Goal: Entertainment & Leisure: Consume media (video, audio)

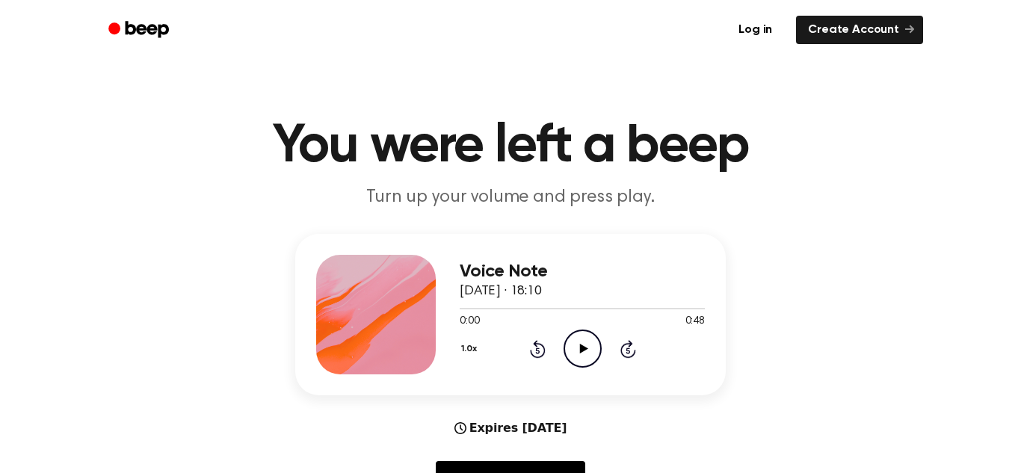
click at [587, 356] on icon "Play Audio" at bounding box center [582, 349] width 38 height 38
click at [578, 344] on icon "Play Audio" at bounding box center [582, 349] width 38 height 38
click at [579, 346] on icon at bounding box center [583, 349] width 8 height 10
click at [588, 360] on icon "Play Audio" at bounding box center [582, 349] width 38 height 38
click at [592, 350] on icon "Play Audio" at bounding box center [582, 349] width 38 height 38
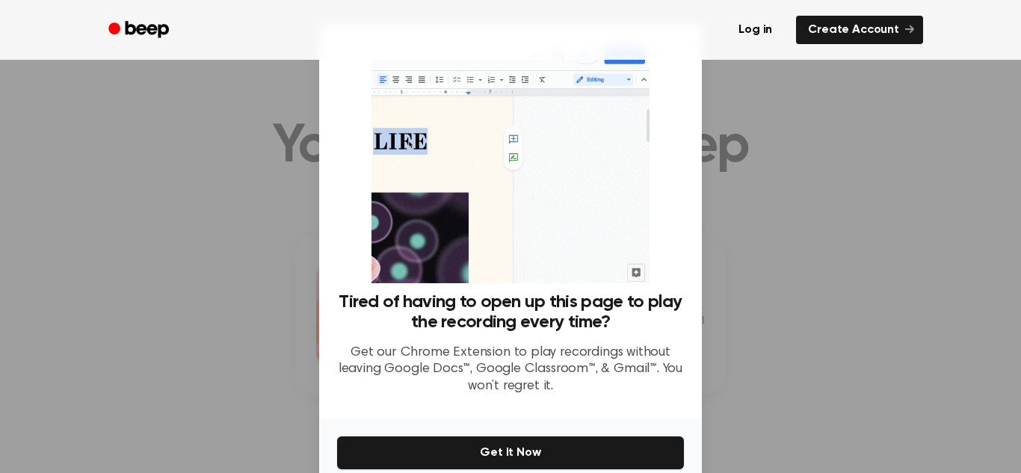
scroll to position [402, 0]
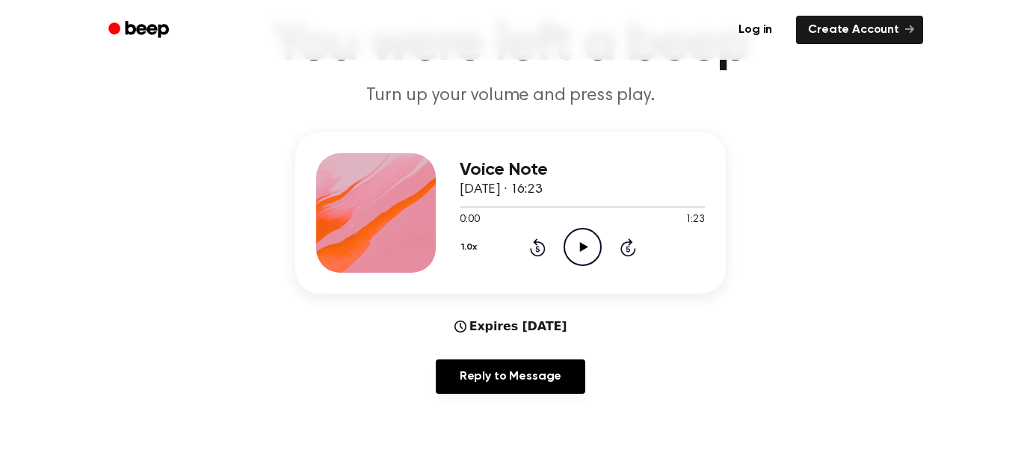
scroll to position [104, 0]
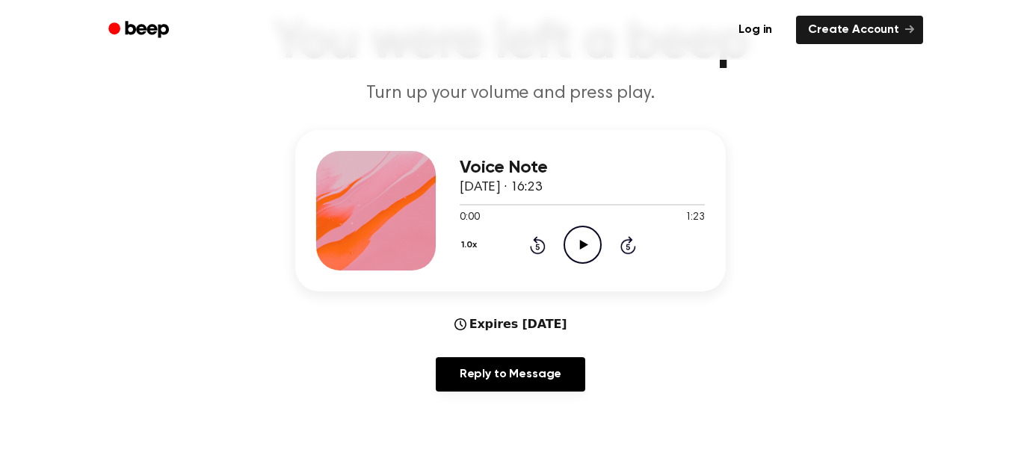
click at [575, 238] on icon "Play Audio" at bounding box center [582, 245] width 38 height 38
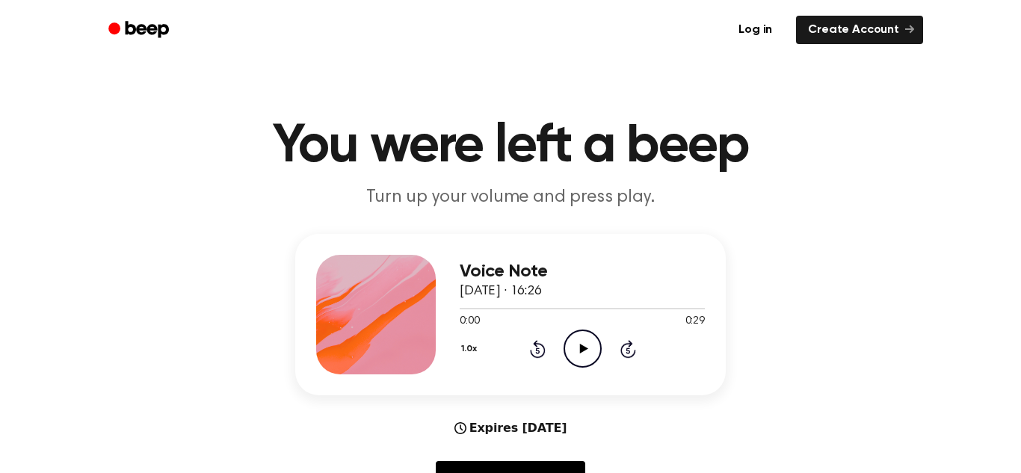
click at [578, 339] on icon "Play Audio" at bounding box center [582, 349] width 38 height 38
click at [582, 339] on icon "Play Audio" at bounding box center [582, 349] width 38 height 38
click at [578, 345] on icon "Play Audio" at bounding box center [582, 349] width 38 height 38
click at [581, 357] on icon "Play Audio" at bounding box center [582, 349] width 38 height 38
click at [581, 357] on icon "Pause Audio" at bounding box center [582, 349] width 38 height 38
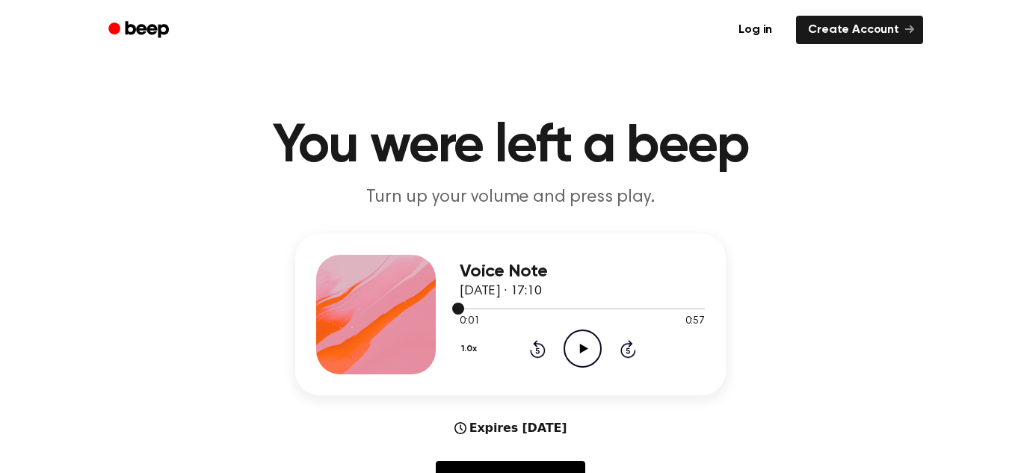
click at [459, 313] on span at bounding box center [458, 309] width 12 height 12
click at [571, 340] on icon "Play Audio" at bounding box center [582, 349] width 38 height 38
click at [572, 356] on icon "Play Audio" at bounding box center [582, 349] width 38 height 38
click at [572, 356] on icon "Pause Audio" at bounding box center [582, 349] width 38 height 38
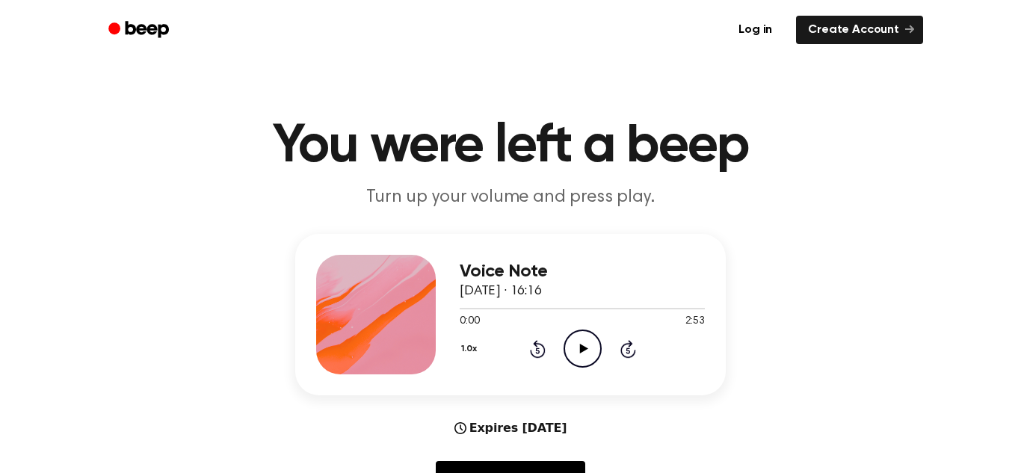
click at [577, 346] on icon "Play Audio" at bounding box center [582, 349] width 38 height 38
click at [581, 345] on icon at bounding box center [583, 349] width 8 height 10
click at [571, 344] on icon "Play Audio" at bounding box center [582, 349] width 38 height 38
click at [581, 348] on icon "Pause Audio" at bounding box center [582, 349] width 38 height 38
click at [590, 346] on icon "Play Audio" at bounding box center [582, 349] width 38 height 38
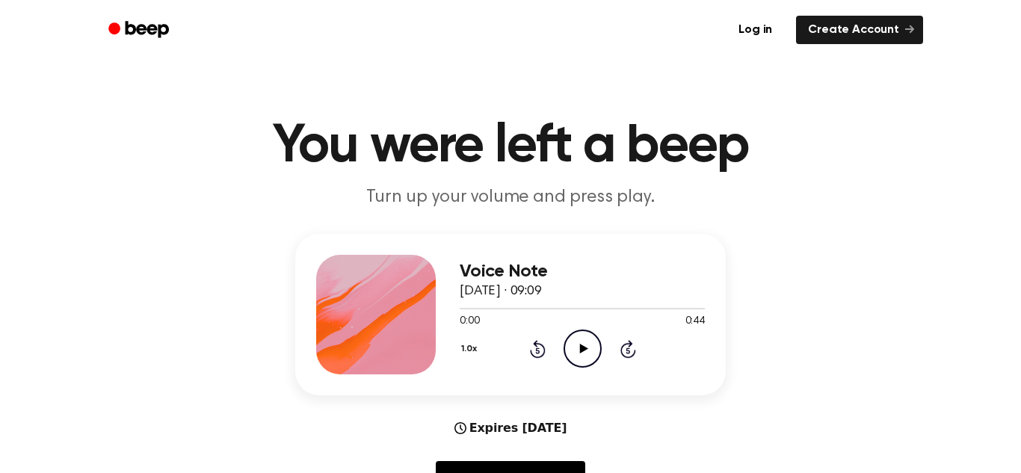
click at [575, 359] on icon "Play Audio" at bounding box center [582, 349] width 38 height 38
click at [585, 347] on icon "Play Audio" at bounding box center [582, 349] width 38 height 38
click at [589, 349] on icon "Play Audio" at bounding box center [582, 349] width 38 height 38
click at [591, 348] on icon "Play Audio" at bounding box center [582, 349] width 38 height 38
click at [581, 361] on icon "Play Audio" at bounding box center [582, 349] width 38 height 38
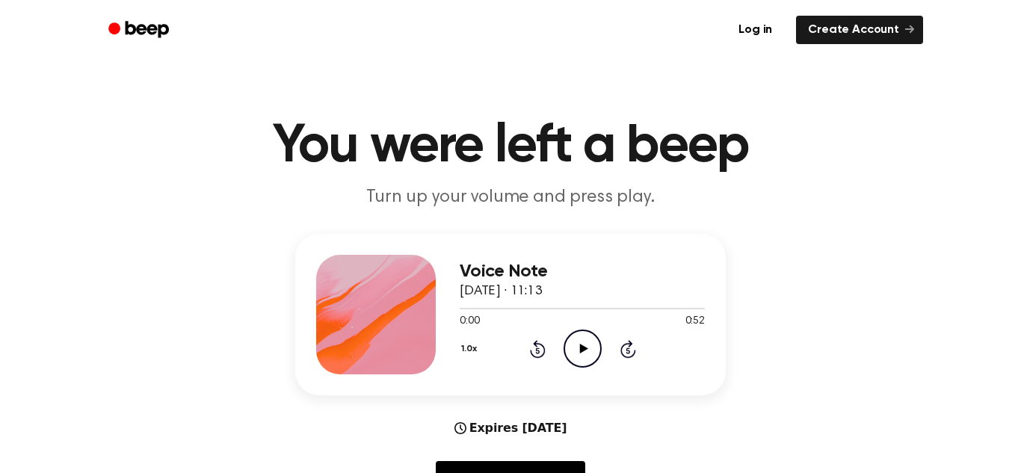
click at [582, 345] on icon "Play Audio" at bounding box center [582, 349] width 38 height 38
click at [576, 355] on icon "Play Audio" at bounding box center [582, 349] width 38 height 38
click at [578, 350] on icon "Play Audio" at bounding box center [582, 349] width 38 height 38
click at [575, 348] on icon "Play Audio" at bounding box center [582, 349] width 38 height 38
click at [572, 344] on icon "Play Audio" at bounding box center [582, 349] width 38 height 38
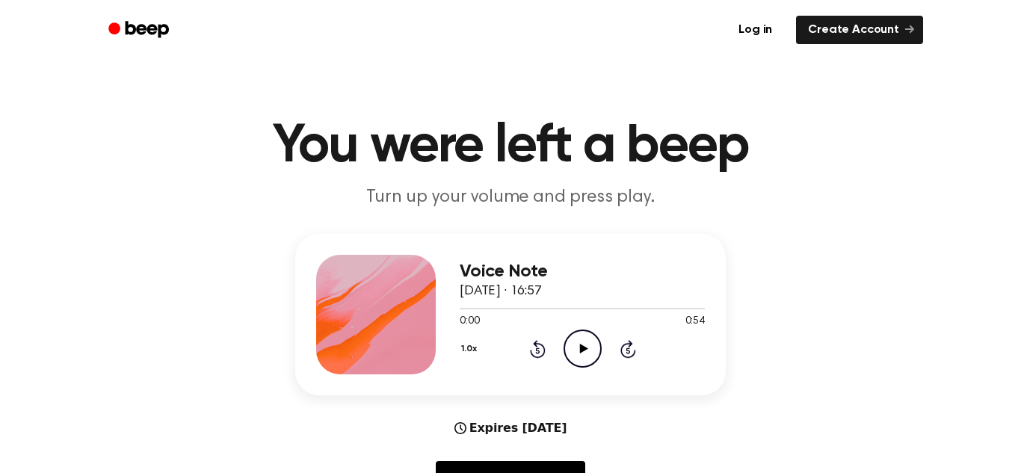
click at [569, 342] on icon "Play Audio" at bounding box center [582, 349] width 38 height 38
click at [590, 350] on icon "Play Audio" at bounding box center [582, 349] width 38 height 38
click at [590, 350] on icon "Pause Audio" at bounding box center [582, 349] width 38 height 38
click at [590, 353] on icon "Play Audio" at bounding box center [582, 349] width 38 height 38
click at [587, 348] on icon at bounding box center [583, 349] width 8 height 10
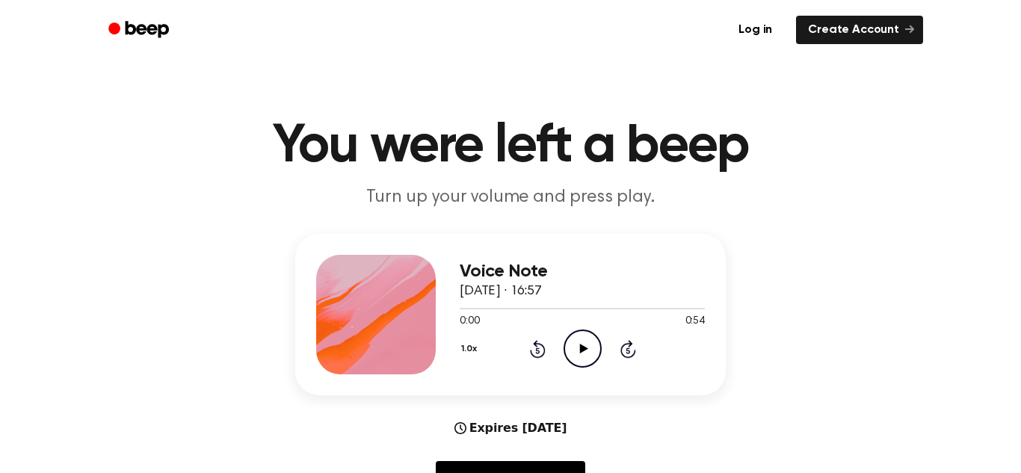
click at [589, 346] on icon "Play Audio" at bounding box center [582, 349] width 38 height 38
click at [589, 346] on icon "Pause Audio" at bounding box center [582, 349] width 38 height 38
click at [579, 337] on icon "Play Audio" at bounding box center [582, 349] width 38 height 38
click at [582, 356] on icon "Play Audio" at bounding box center [582, 349] width 38 height 38
click at [579, 350] on icon at bounding box center [583, 349] width 8 height 10
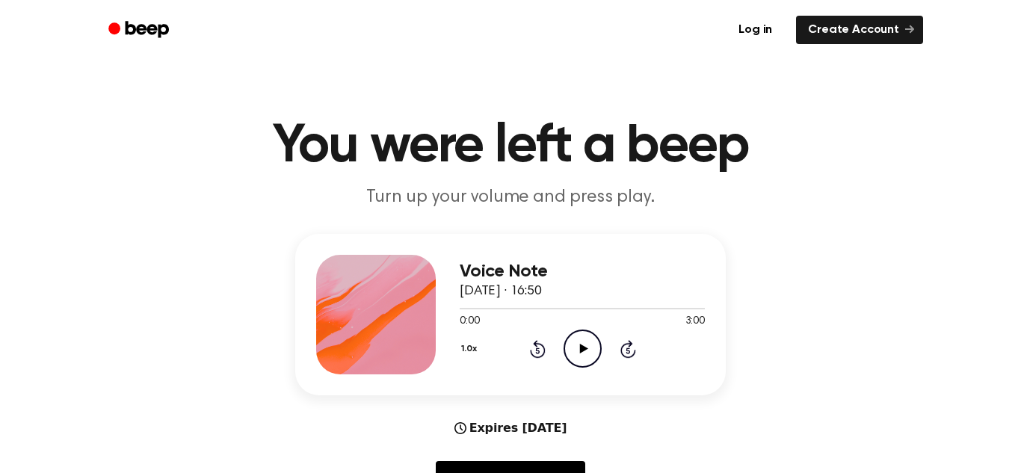
click at [588, 350] on icon "Play Audio" at bounding box center [582, 349] width 38 height 38
click at [591, 358] on icon "Play Audio" at bounding box center [582, 349] width 38 height 38
click at [592, 356] on icon "Play Audio" at bounding box center [582, 349] width 38 height 38
click at [587, 350] on icon "Play Audio" at bounding box center [582, 349] width 38 height 38
click at [574, 347] on icon "Play Audio" at bounding box center [582, 349] width 38 height 38
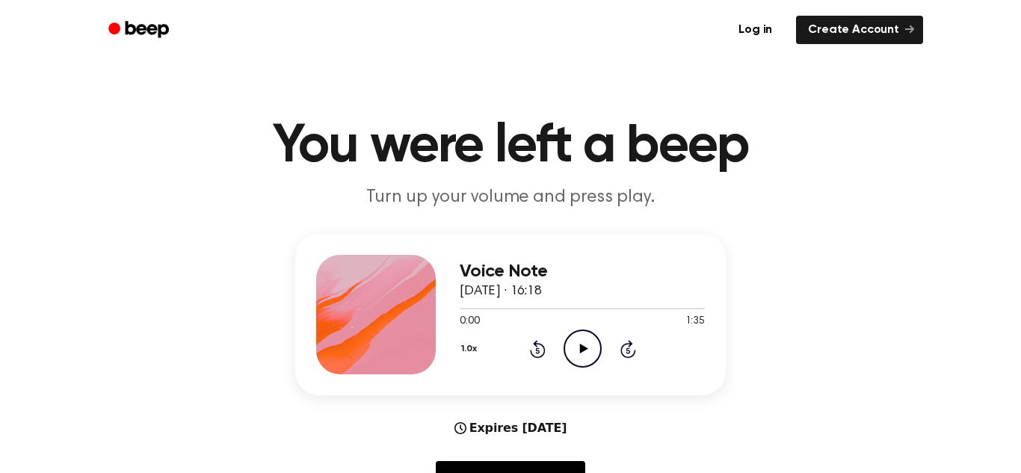
click at [592, 353] on icon "Play Audio" at bounding box center [582, 349] width 38 height 38
click at [580, 353] on icon "Play Audio" at bounding box center [582, 349] width 38 height 38
click at [582, 357] on icon "Play Audio" at bounding box center [582, 349] width 38 height 38
click at [582, 357] on icon "Pause Audio" at bounding box center [582, 349] width 38 height 38
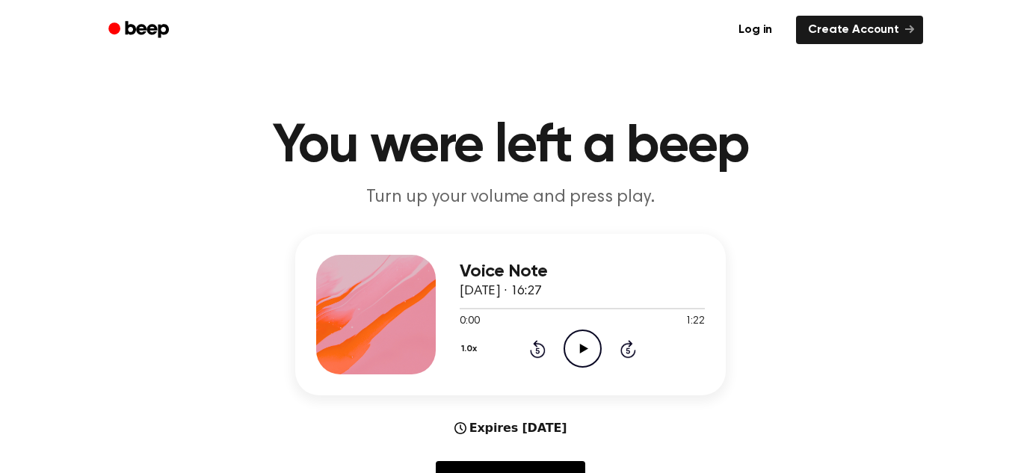
click at [589, 348] on icon "Play Audio" at bounding box center [582, 349] width 38 height 38
click at [586, 345] on icon "Play Audio" at bounding box center [582, 349] width 38 height 38
click at [578, 349] on icon "Play Audio" at bounding box center [582, 349] width 38 height 38
click at [578, 349] on icon "Pause Audio" at bounding box center [582, 349] width 38 height 38
click at [460, 309] on span at bounding box center [457, 309] width 12 height 12
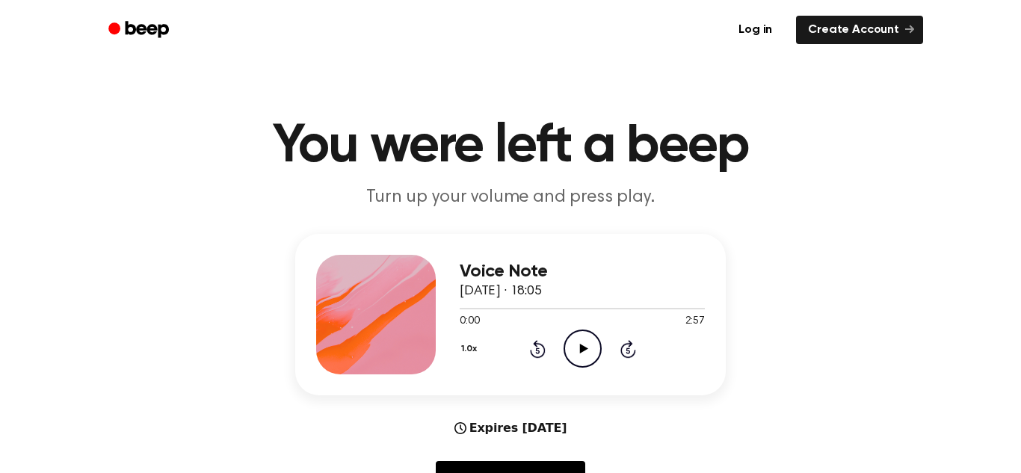
click at [575, 359] on icon "Play Audio" at bounding box center [582, 349] width 38 height 38
click at [582, 339] on icon "Play Audio" at bounding box center [582, 349] width 38 height 38
click at [575, 340] on icon "Play Audio" at bounding box center [582, 349] width 38 height 38
click at [581, 356] on icon "Play Audio" at bounding box center [582, 349] width 38 height 38
click at [572, 352] on icon "Play Audio" at bounding box center [582, 349] width 38 height 38
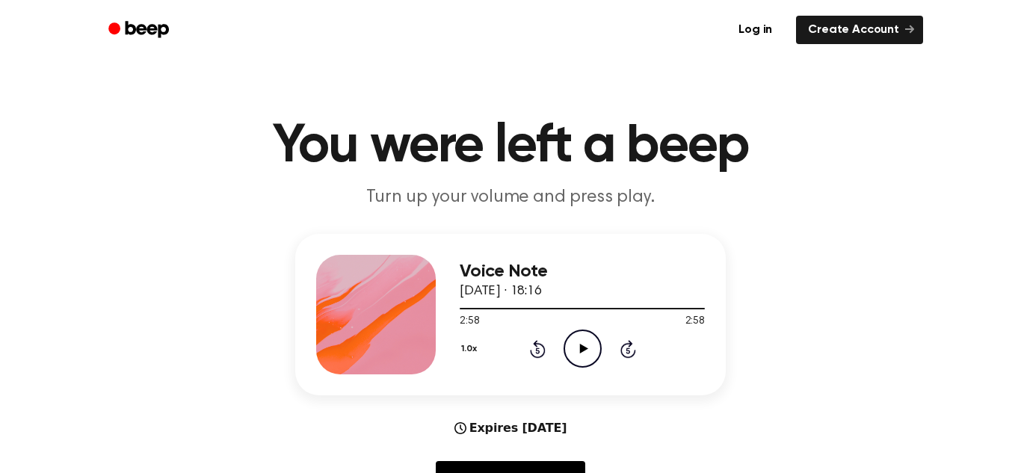
click at [587, 350] on icon "Play Audio" at bounding box center [582, 349] width 38 height 38
click at [580, 346] on icon at bounding box center [582, 349] width 7 height 10
click at [594, 355] on icon "Play Audio" at bounding box center [582, 349] width 38 height 38
click at [579, 350] on icon "Play Audio" at bounding box center [582, 349] width 38 height 38
click at [574, 347] on icon "Play Audio" at bounding box center [582, 349] width 38 height 38
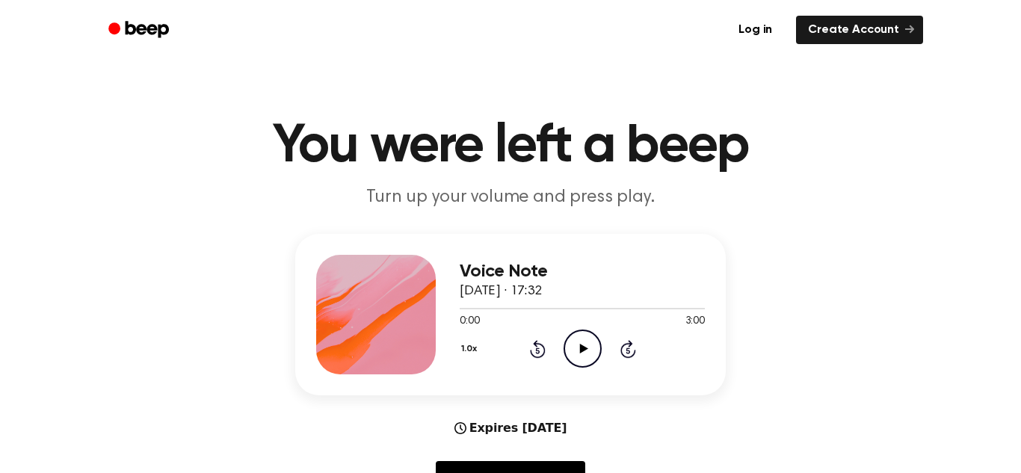
click at [587, 342] on icon "Play Audio" at bounding box center [582, 349] width 38 height 38
click at [584, 350] on icon at bounding box center [583, 349] width 8 height 10
click at [581, 342] on icon "Play Audio" at bounding box center [582, 349] width 38 height 38
click at [604, 418] on div "Voice Note [DATE] · 14:32 3:00 3:00 Your browser does not support the [object O…" at bounding box center [510, 371] width 985 height 274
click at [593, 346] on icon "Play Audio" at bounding box center [582, 349] width 38 height 38
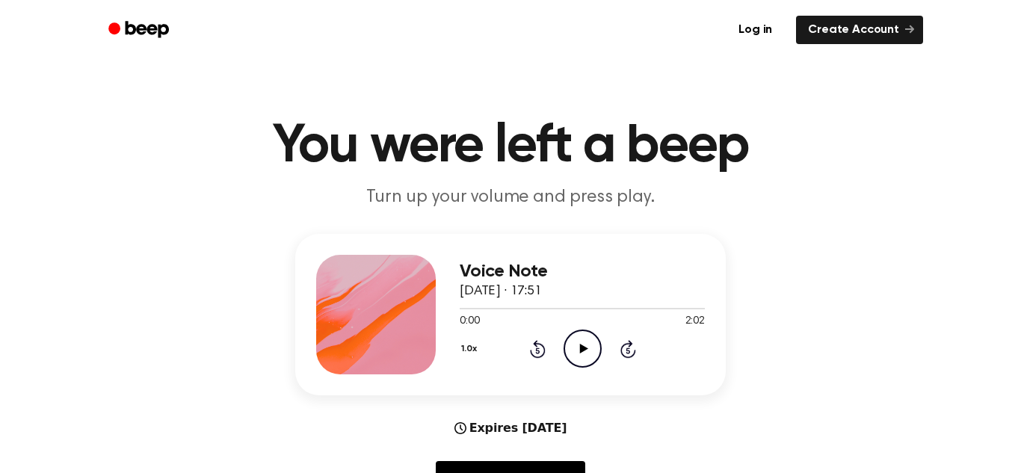
click at [586, 350] on icon "Play Audio" at bounding box center [582, 349] width 38 height 38
click at [579, 347] on icon at bounding box center [583, 349] width 8 height 10
click at [578, 340] on icon "Play Audio" at bounding box center [582, 349] width 38 height 38
click at [595, 352] on icon "Play Audio" at bounding box center [582, 349] width 38 height 38
click at [585, 344] on icon "Play Audio" at bounding box center [582, 349] width 38 height 38
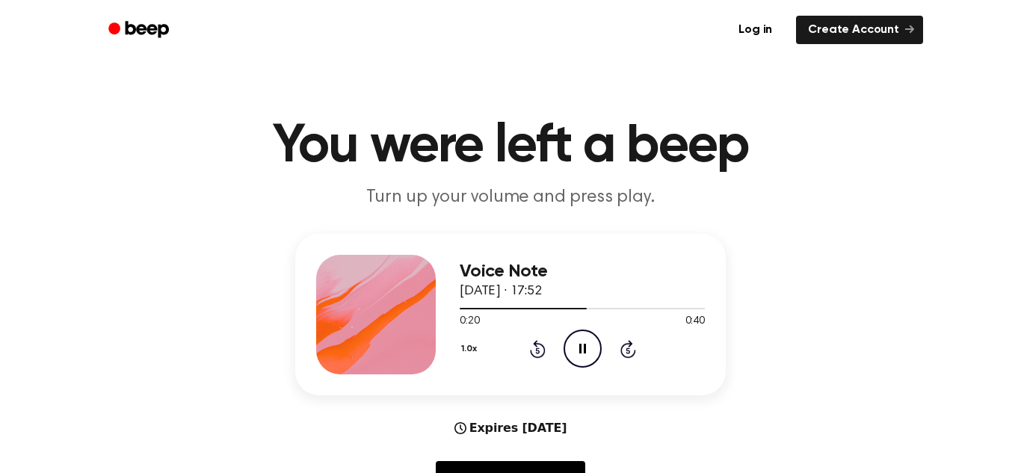
click at [586, 356] on icon "Pause Audio" at bounding box center [582, 349] width 38 height 38
click at [460, 312] on div at bounding box center [582, 308] width 245 height 12
click at [581, 350] on icon at bounding box center [583, 349] width 8 height 10
click at [589, 342] on icon "Play Audio" at bounding box center [582, 349] width 38 height 38
click at [579, 363] on icon "Play Audio" at bounding box center [582, 349] width 38 height 38
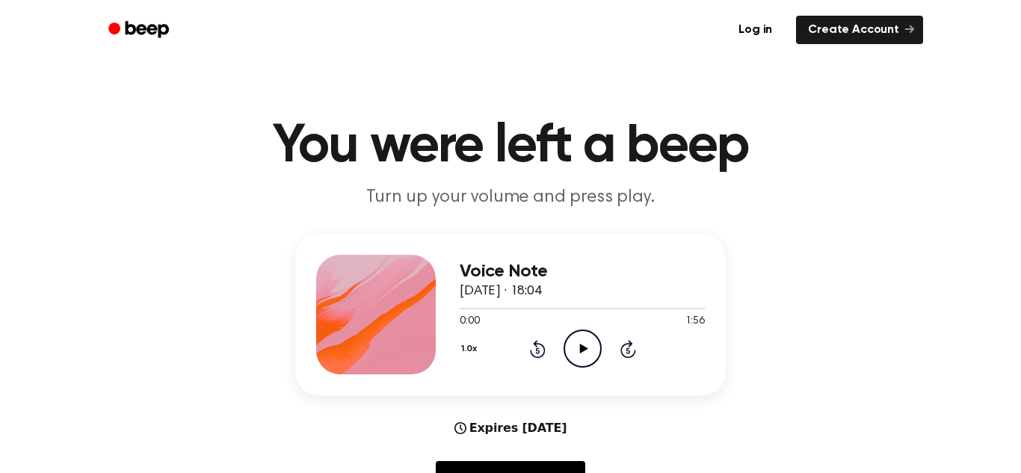
click at [593, 348] on icon "Play Audio" at bounding box center [582, 349] width 38 height 38
click at [584, 345] on icon "Play Audio" at bounding box center [582, 349] width 38 height 38
click at [587, 348] on icon "Play Audio" at bounding box center [582, 349] width 38 height 38
click at [585, 363] on icon "Play Audio" at bounding box center [582, 349] width 38 height 38
click at [582, 349] on icon at bounding box center [583, 349] width 8 height 10
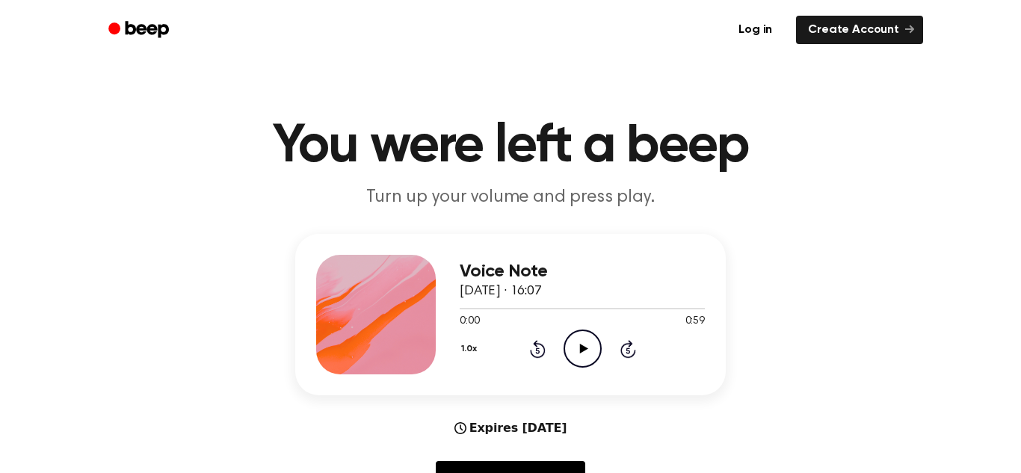
click at [586, 348] on icon "Play Audio" at bounding box center [582, 349] width 38 height 38
click at [593, 361] on icon "Play Audio" at bounding box center [582, 349] width 38 height 38
click at [460, 309] on div at bounding box center [582, 308] width 245 height 12
click at [596, 353] on icon "Play Audio" at bounding box center [582, 349] width 38 height 38
click at [575, 350] on icon "Play Audio" at bounding box center [582, 349] width 38 height 38
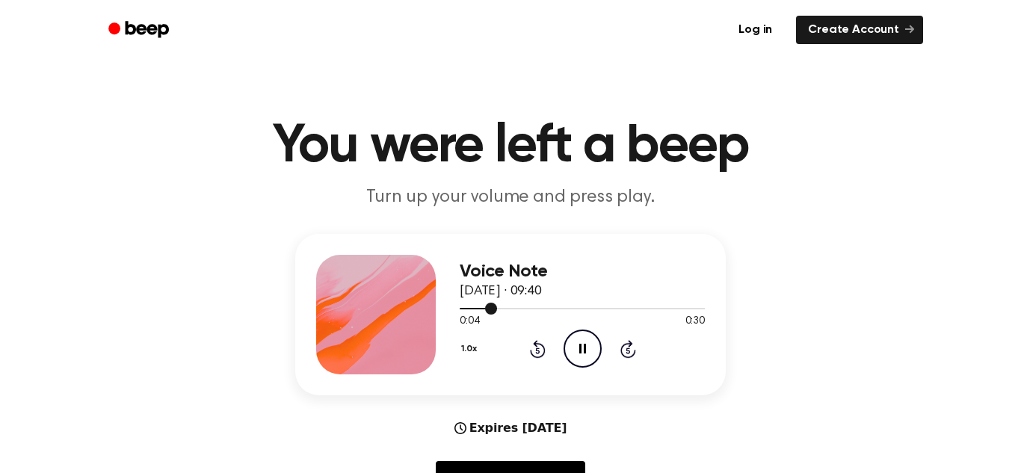
click at [460, 310] on div at bounding box center [582, 308] width 245 height 12
click at [584, 352] on icon at bounding box center [582, 349] width 7 height 10
click at [460, 310] on div at bounding box center [582, 308] width 245 height 12
click at [577, 348] on icon "Play Audio" at bounding box center [582, 349] width 38 height 38
click at [586, 343] on icon "Play Audio" at bounding box center [582, 349] width 38 height 38
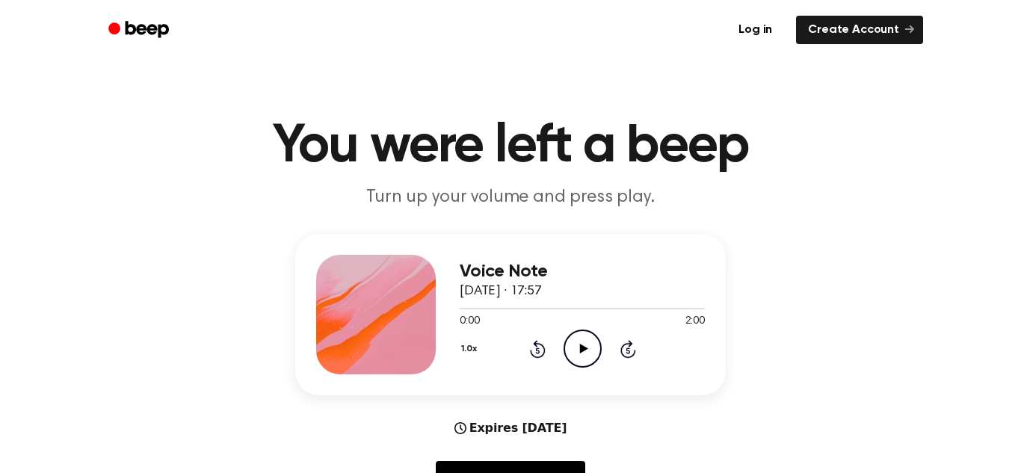
click at [584, 348] on icon at bounding box center [583, 349] width 8 height 10
click at [579, 341] on icon "Play Audio" at bounding box center [582, 349] width 38 height 38
click at [584, 349] on icon at bounding box center [583, 349] width 8 height 10
click at [586, 355] on icon "Play Audio" at bounding box center [582, 349] width 38 height 38
click at [576, 345] on icon "Play Audio" at bounding box center [582, 349] width 38 height 38
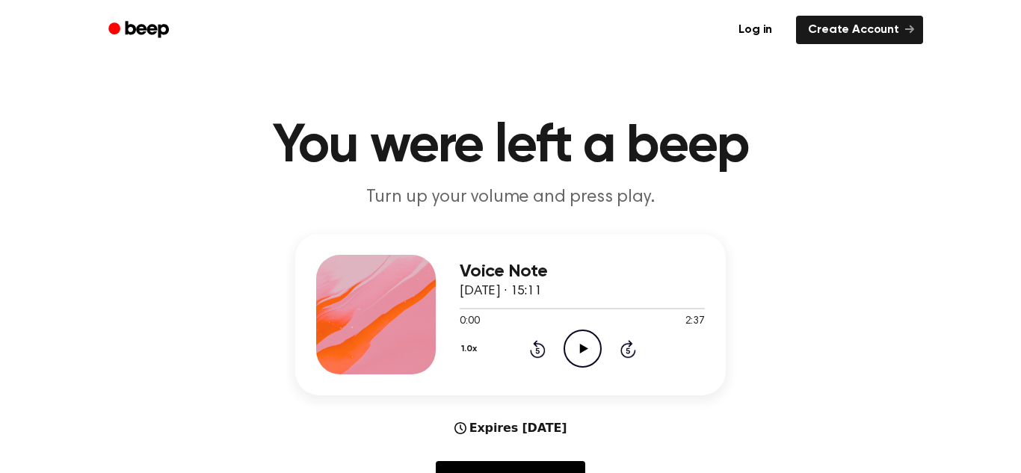
click at [590, 354] on icon "Play Audio" at bounding box center [582, 349] width 38 height 38
click at [585, 352] on icon "Play Audio" at bounding box center [582, 349] width 38 height 38
click at [584, 345] on icon "Play Audio" at bounding box center [582, 349] width 38 height 38
click at [596, 336] on icon "Play Audio" at bounding box center [582, 349] width 38 height 38
click at [587, 350] on icon "Play Audio" at bounding box center [582, 349] width 38 height 38
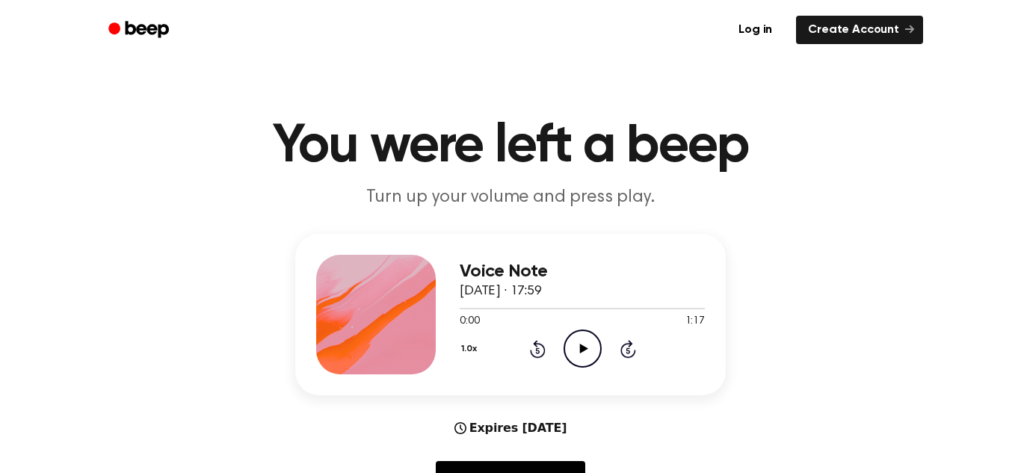
click at [594, 344] on icon "Play Audio" at bounding box center [582, 349] width 38 height 38
click at [587, 348] on icon "Play Audio" at bounding box center [582, 349] width 38 height 38
click at [584, 350] on icon at bounding box center [583, 349] width 8 height 10
click at [579, 356] on icon "Play Audio" at bounding box center [582, 349] width 38 height 38
click at [584, 345] on icon "Play Audio" at bounding box center [582, 349] width 38 height 38
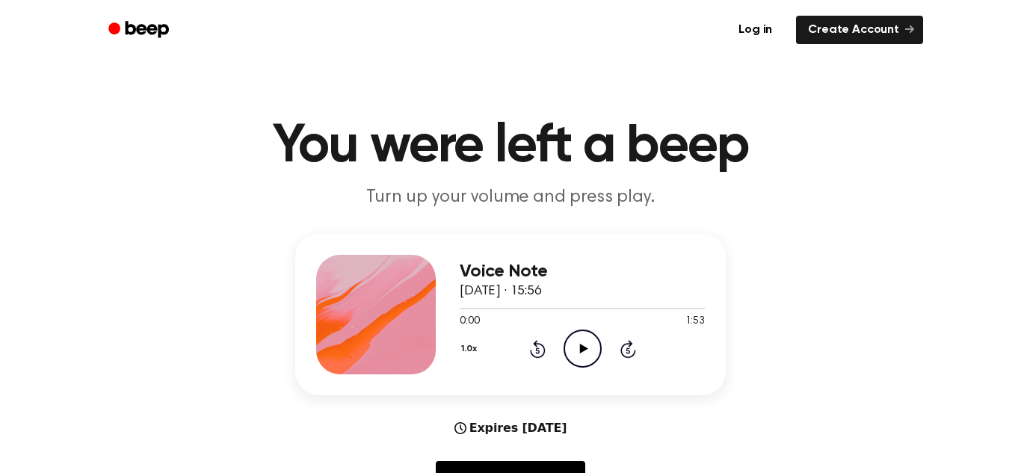
click at [584, 345] on icon "Play Audio" at bounding box center [582, 349] width 38 height 38
click at [585, 356] on icon "Play Audio" at bounding box center [582, 349] width 38 height 38
click at [572, 359] on icon "Play Audio" at bounding box center [582, 349] width 38 height 38
click at [577, 351] on icon "Play Audio" at bounding box center [582, 349] width 38 height 38
click at [590, 350] on icon "Play Audio" at bounding box center [582, 349] width 38 height 38
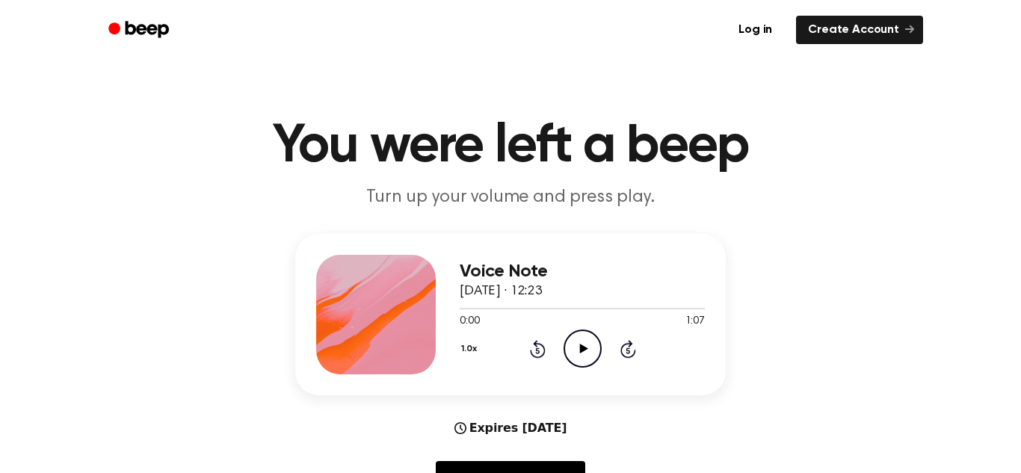
click at [580, 354] on icon "Play Audio" at bounding box center [582, 349] width 38 height 38
click at [587, 334] on icon "Play Audio" at bounding box center [582, 349] width 38 height 38
click at [587, 337] on icon "Play Audio" at bounding box center [582, 349] width 38 height 38
click at [580, 347] on icon at bounding box center [583, 349] width 8 height 10
click at [582, 350] on icon at bounding box center [583, 349] width 8 height 10
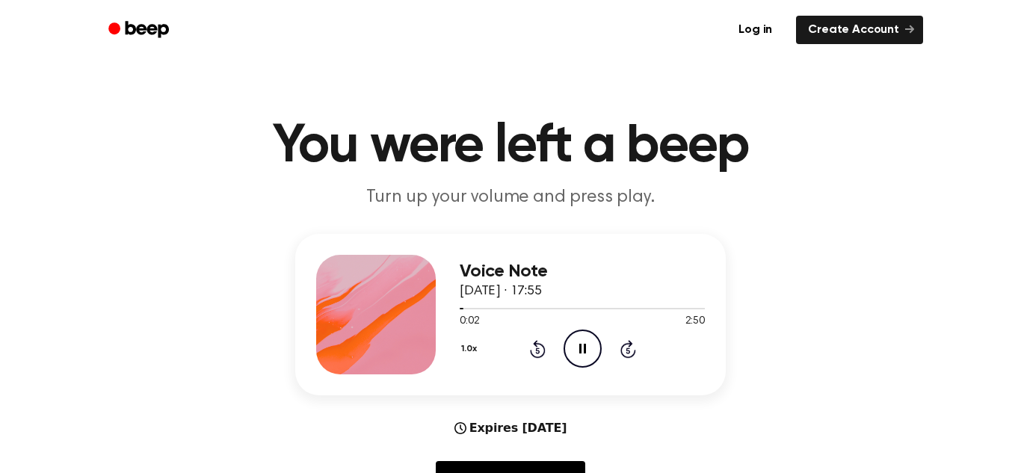
click at [582, 350] on icon "Pause Audio" at bounding box center [582, 349] width 38 height 38
click at [581, 354] on icon "Play Audio" at bounding box center [582, 349] width 38 height 38
click at [581, 354] on icon "Pause Audio" at bounding box center [582, 349] width 38 height 38
drag, startPoint x: 457, startPoint y: 309, endPoint x: 435, endPoint y: 317, distance: 23.9
click at [435, 317] on div "Voice Note 1 September 2025 · 17:55 0:04 2:50 Your browser does not support the…" at bounding box center [510, 314] width 430 height 161
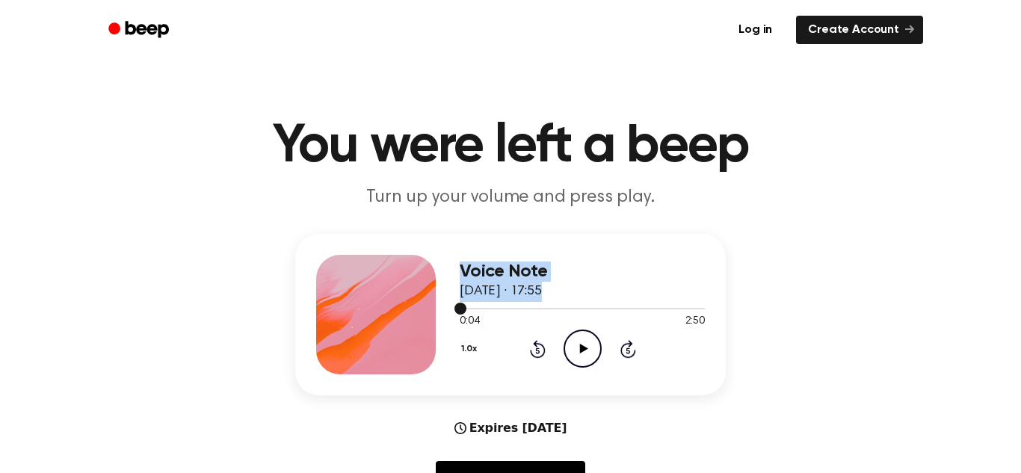
click at [457, 309] on span at bounding box center [460, 309] width 12 height 12
click at [587, 356] on icon "Play Audio" at bounding box center [582, 349] width 38 height 38
click at [575, 348] on icon "Play Audio" at bounding box center [582, 349] width 38 height 38
click at [586, 357] on icon "Play Audio" at bounding box center [582, 349] width 38 height 38
click at [584, 356] on icon "Play Audio" at bounding box center [582, 349] width 38 height 38
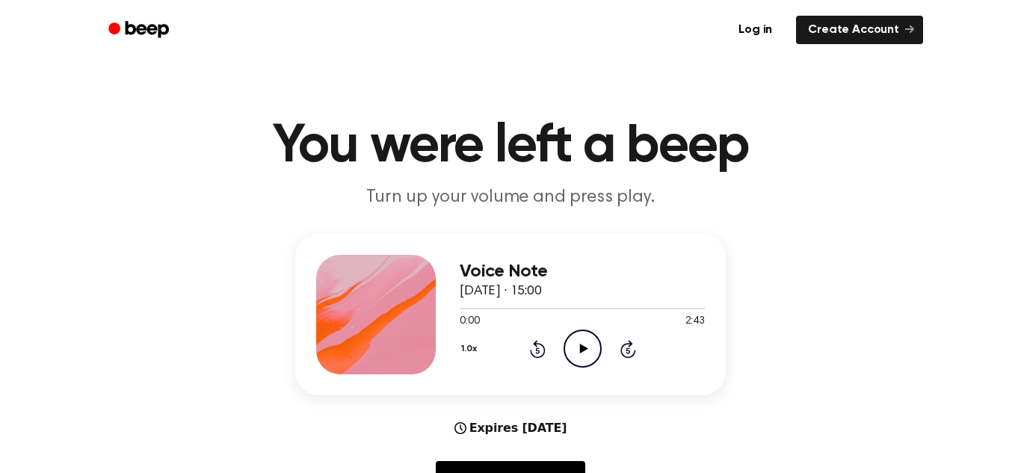
click at [581, 350] on icon at bounding box center [583, 349] width 8 height 10
click at [586, 344] on icon "Play Audio" at bounding box center [582, 349] width 38 height 38
click at [578, 345] on icon "Play Audio" at bounding box center [582, 349] width 38 height 38
click at [571, 350] on icon "Play Audio" at bounding box center [582, 349] width 38 height 38
